Goal: Navigation & Orientation: Go to known website

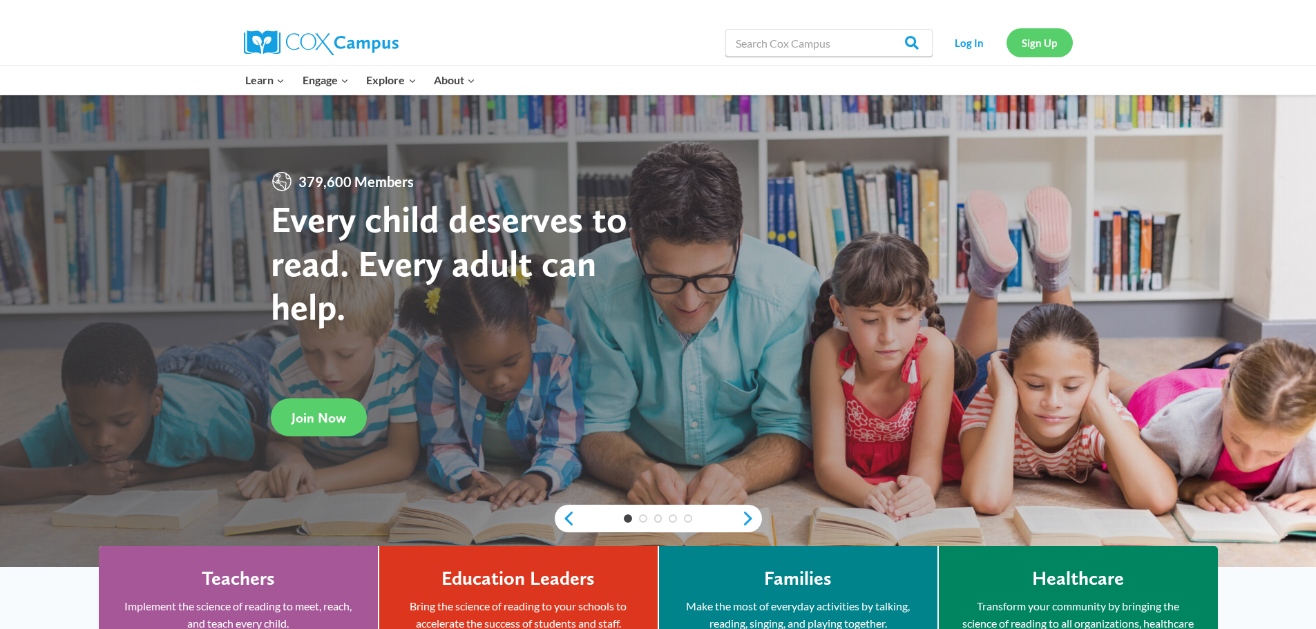
click at [1045, 45] on link "Sign Up" at bounding box center [1040, 42] width 66 height 28
click at [965, 46] on link "Log In" at bounding box center [970, 42] width 60 height 28
